Goal: Task Accomplishment & Management: Manage account settings

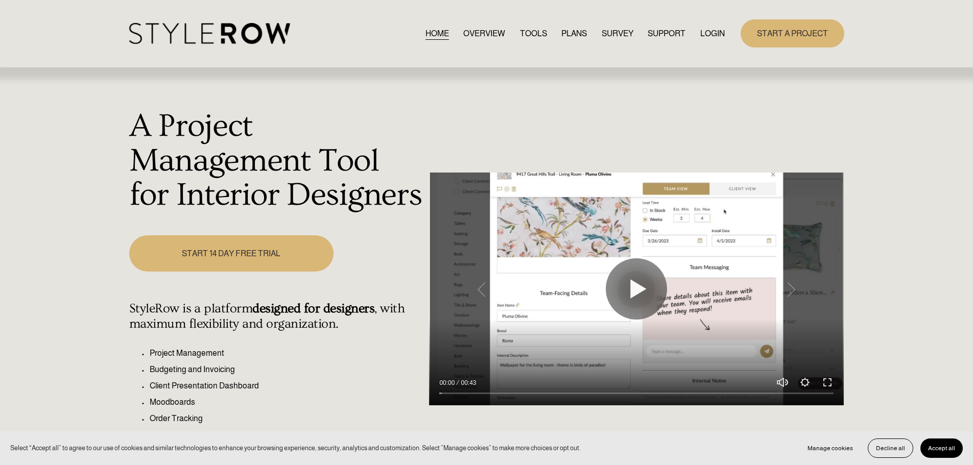
click at [709, 32] on link "LOGIN" at bounding box center [712, 34] width 25 height 14
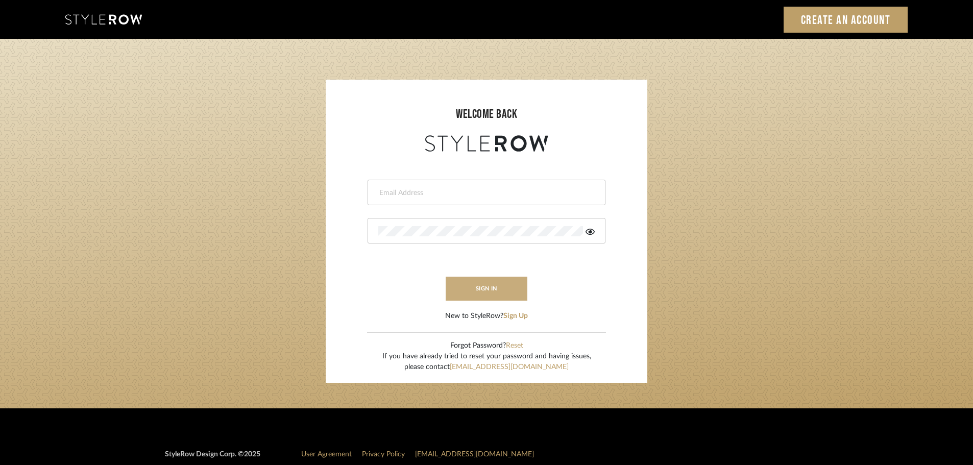
type input "[EMAIL_ADDRESS][DOMAIN_NAME]"
click at [485, 294] on button "sign in" at bounding box center [487, 289] width 82 height 24
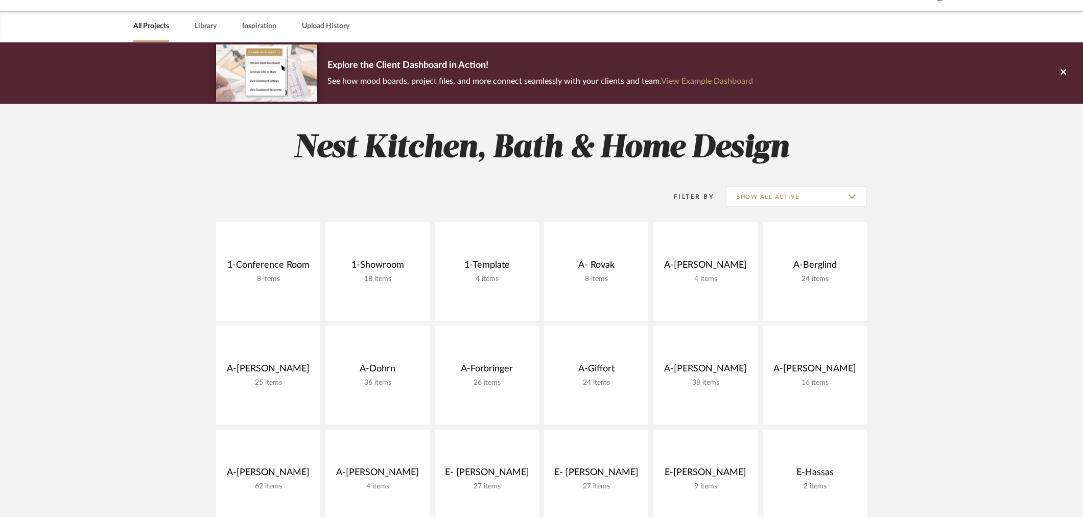
scroll to position [397, 0]
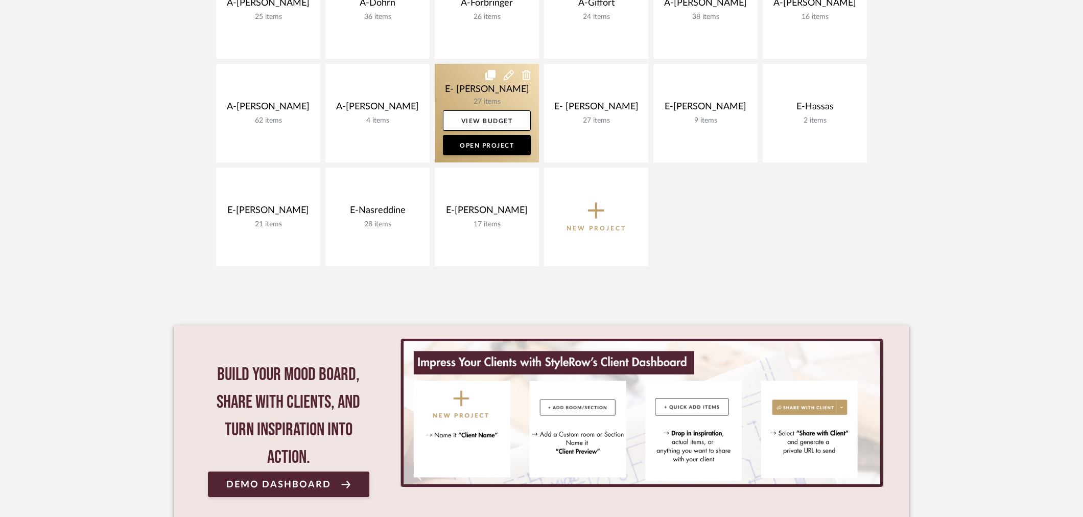
click at [487, 83] on link at bounding box center [487, 113] width 104 height 99
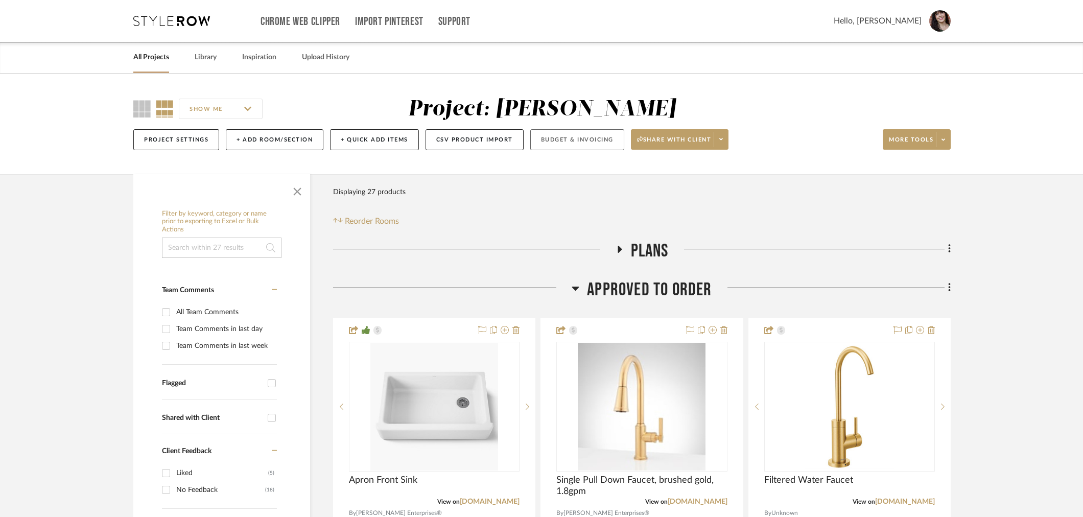
click at [547, 137] on button "Budget & Invoicing" at bounding box center [577, 139] width 94 height 21
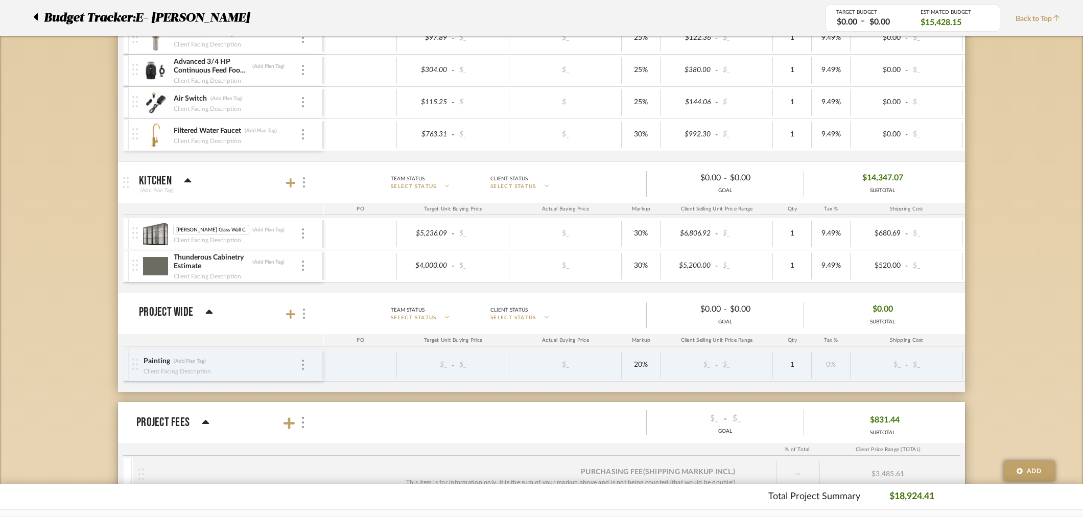
scroll to position [0, 8]
click at [154, 230] on img at bounding box center [155, 234] width 25 height 25
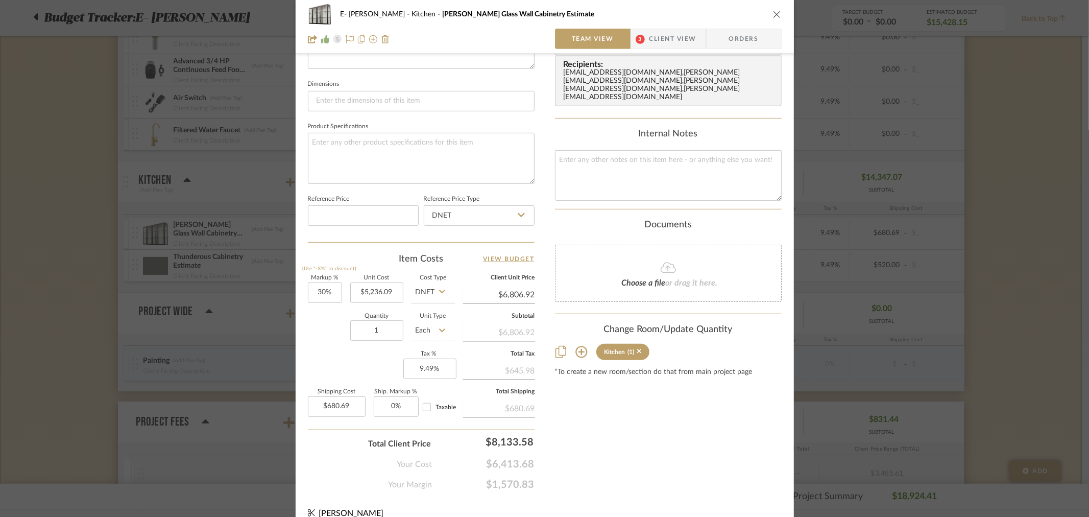
scroll to position [433, 0]
